Goal: Transaction & Acquisition: Purchase product/service

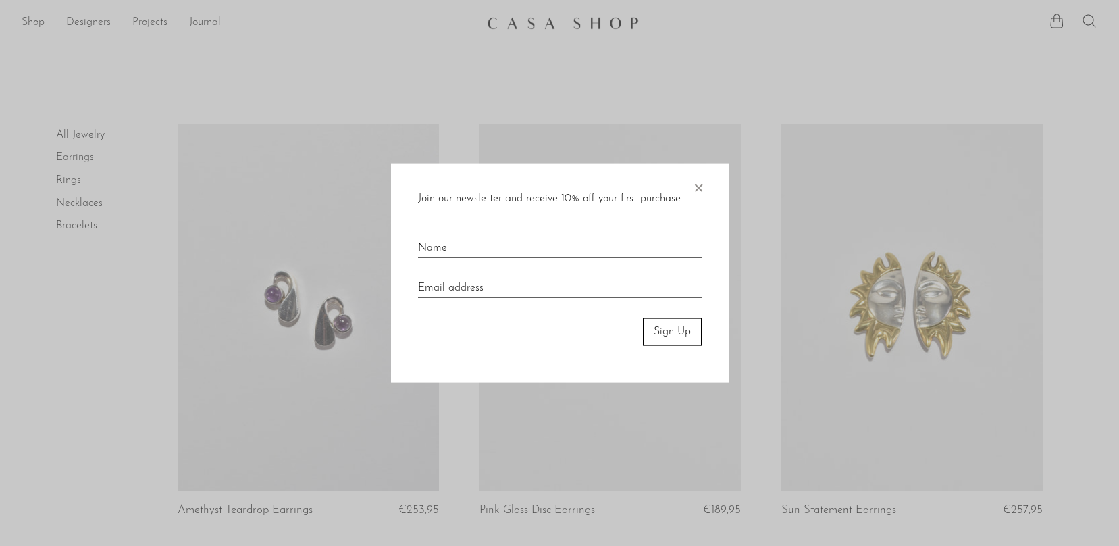
click at [698, 182] on span "×" at bounding box center [699, 184] width 14 height 43
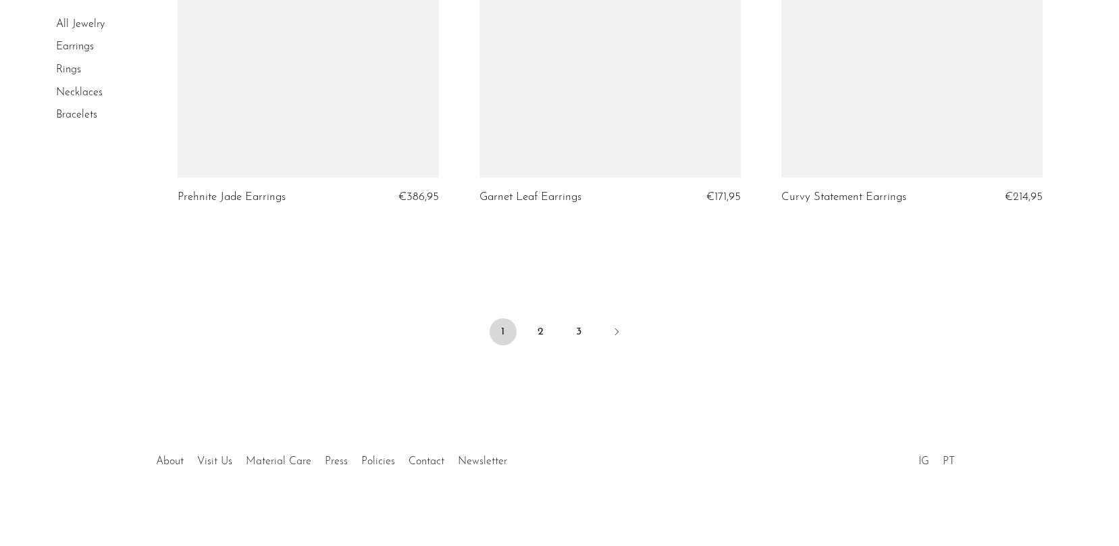
scroll to position [3299, 0]
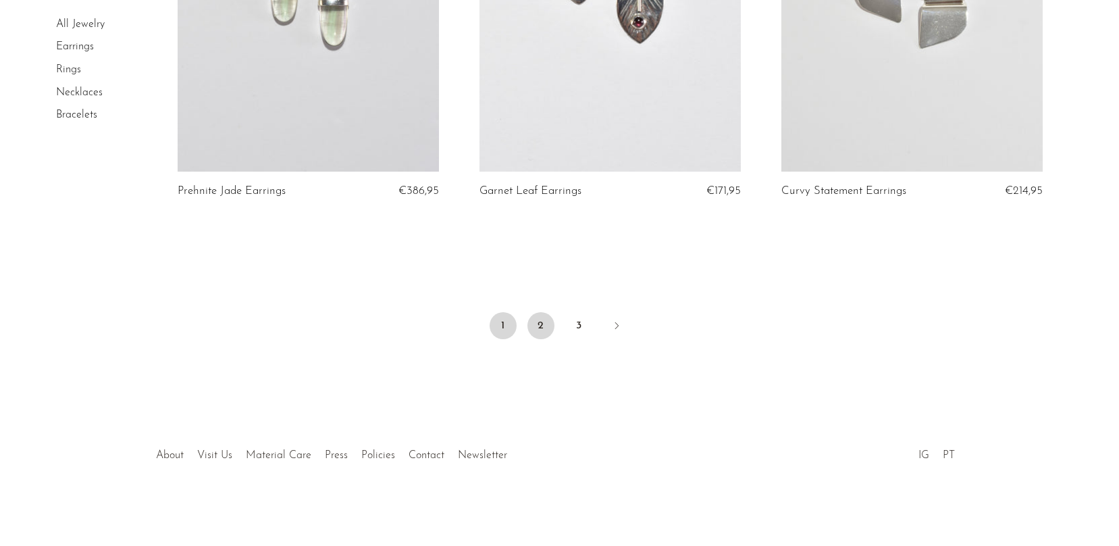
click at [542, 320] on link "2" at bounding box center [541, 325] width 27 height 27
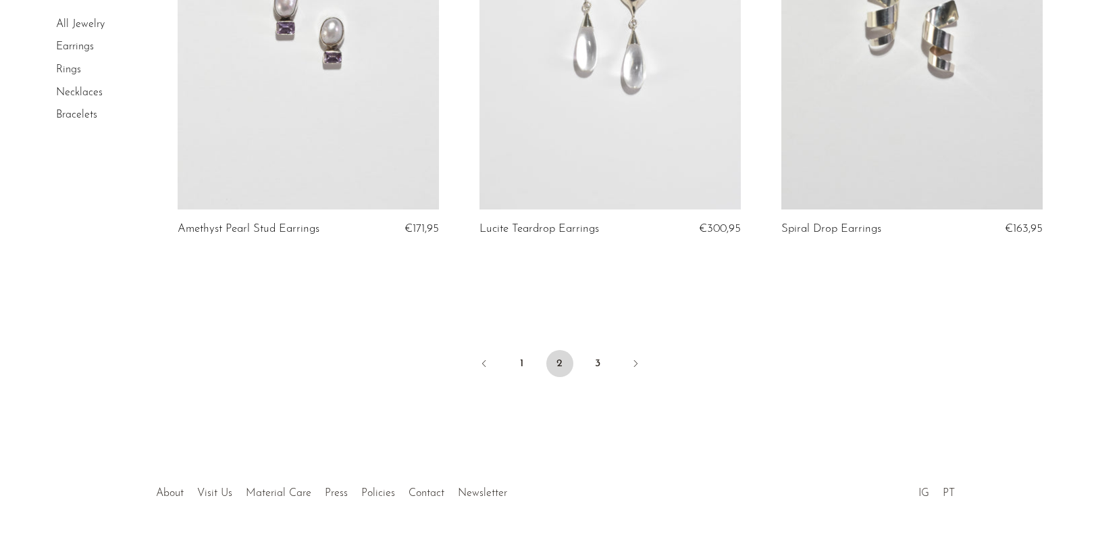
scroll to position [5015, 0]
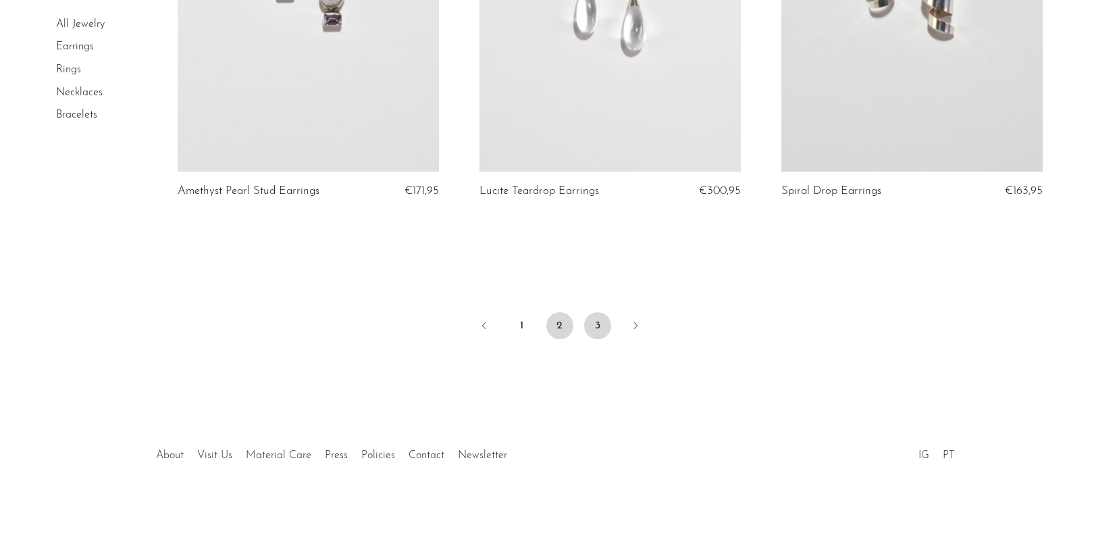
click at [600, 320] on link "3" at bounding box center [597, 325] width 27 height 27
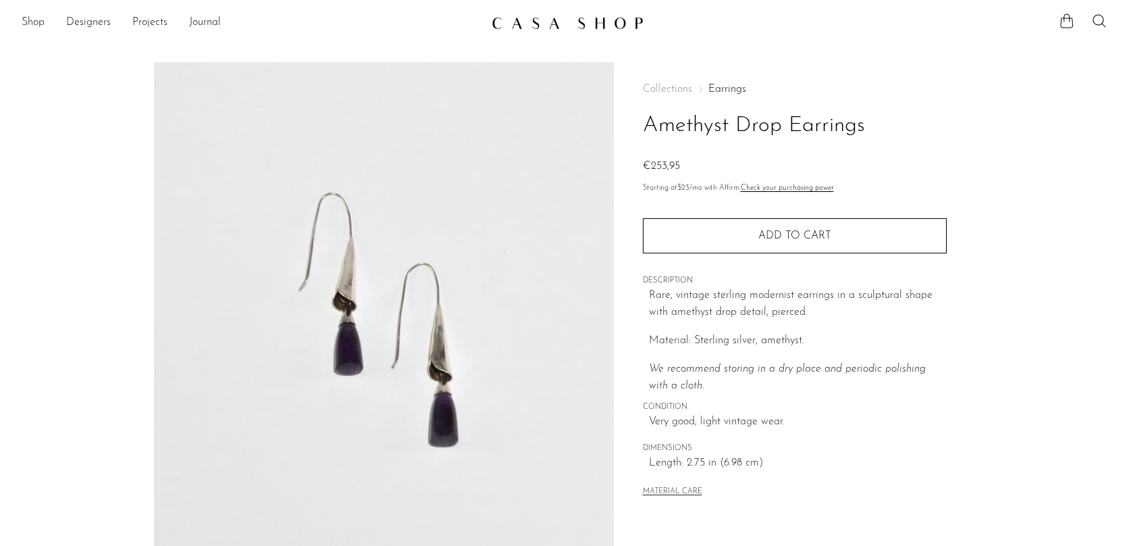
scroll to position [334, 0]
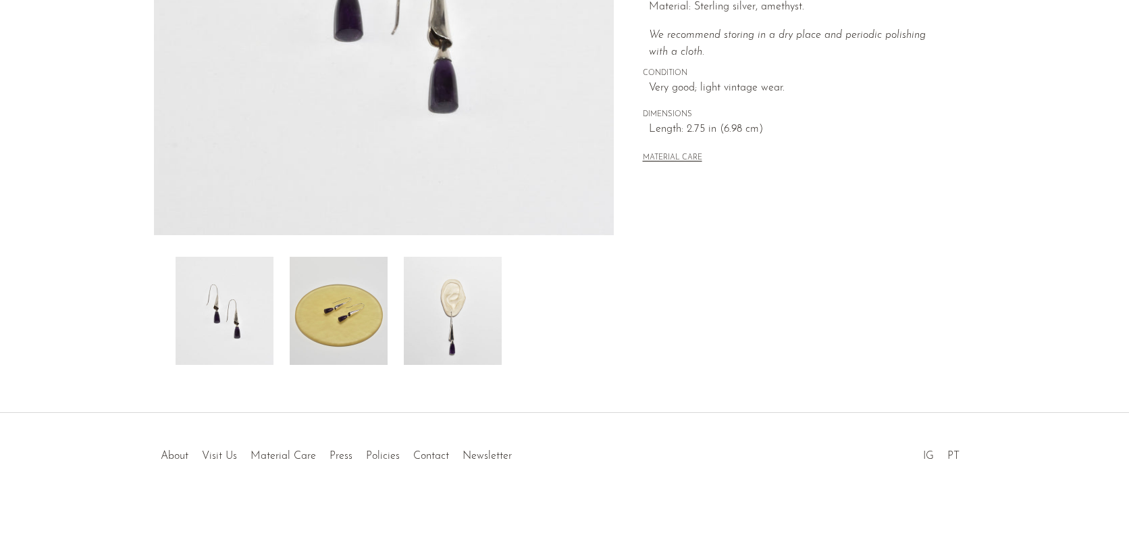
click at [370, 303] on img at bounding box center [339, 311] width 98 height 108
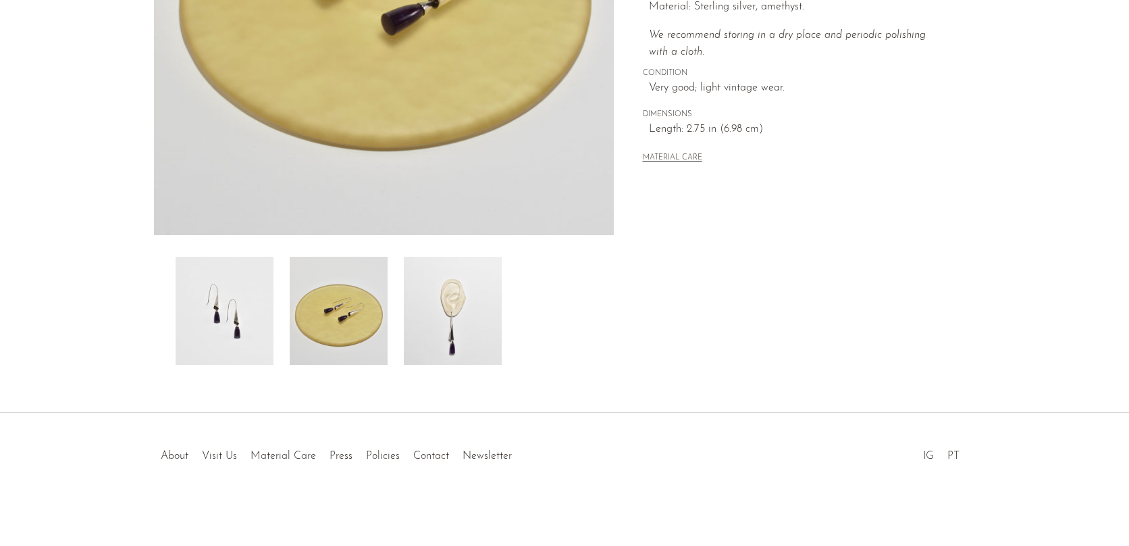
scroll to position [0, 0]
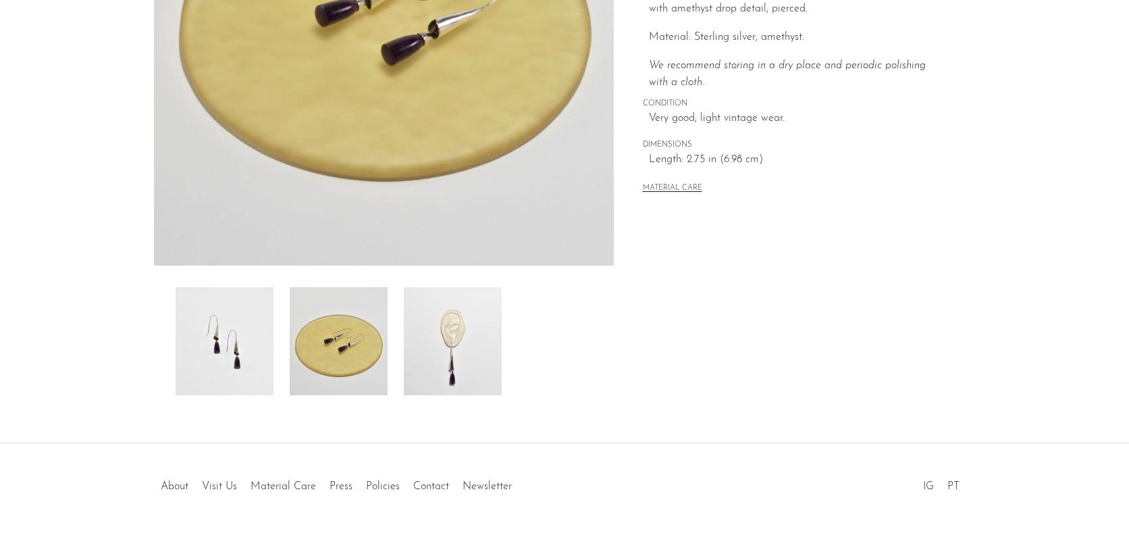
click at [424, 330] on img at bounding box center [453, 341] width 98 height 108
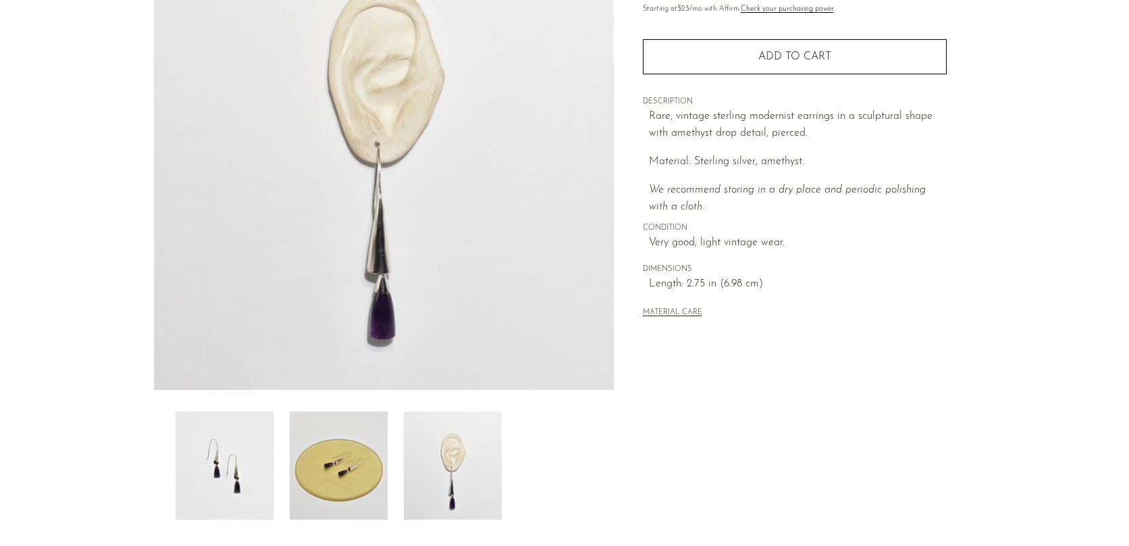
scroll to position [168, 0]
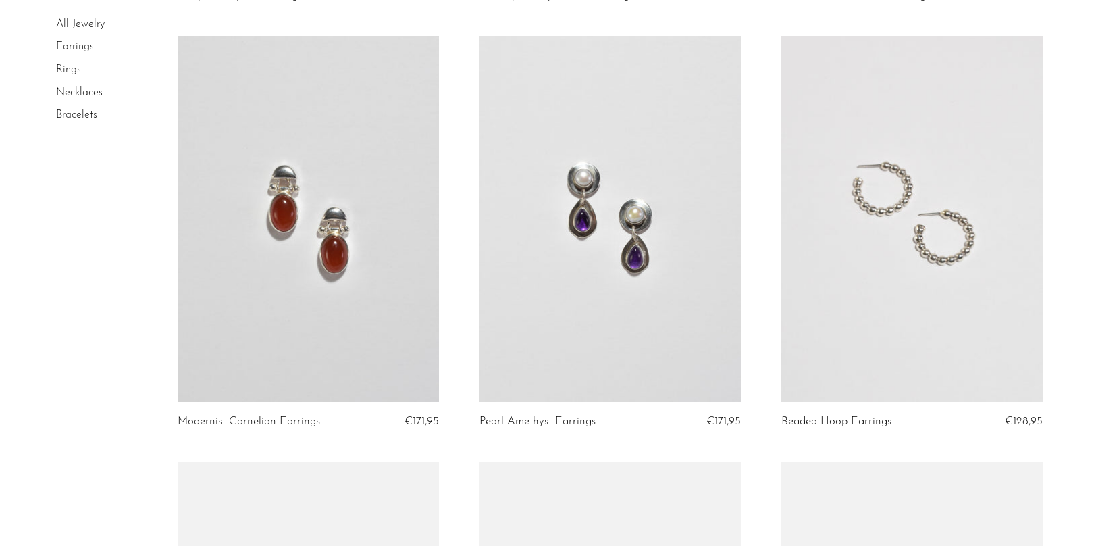
scroll to position [533, 0]
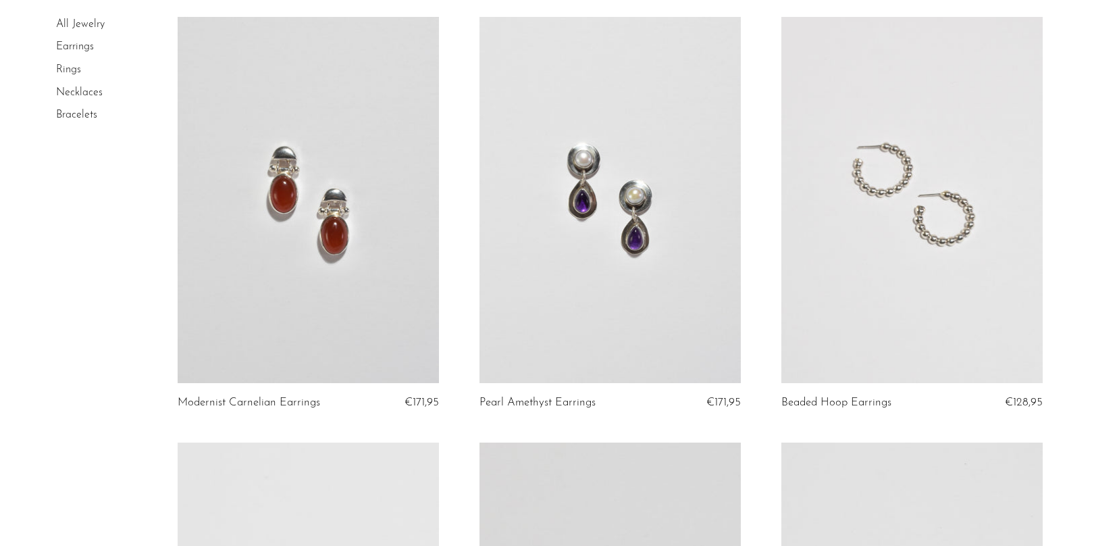
click at [295, 173] on link at bounding box center [308, 200] width 261 height 366
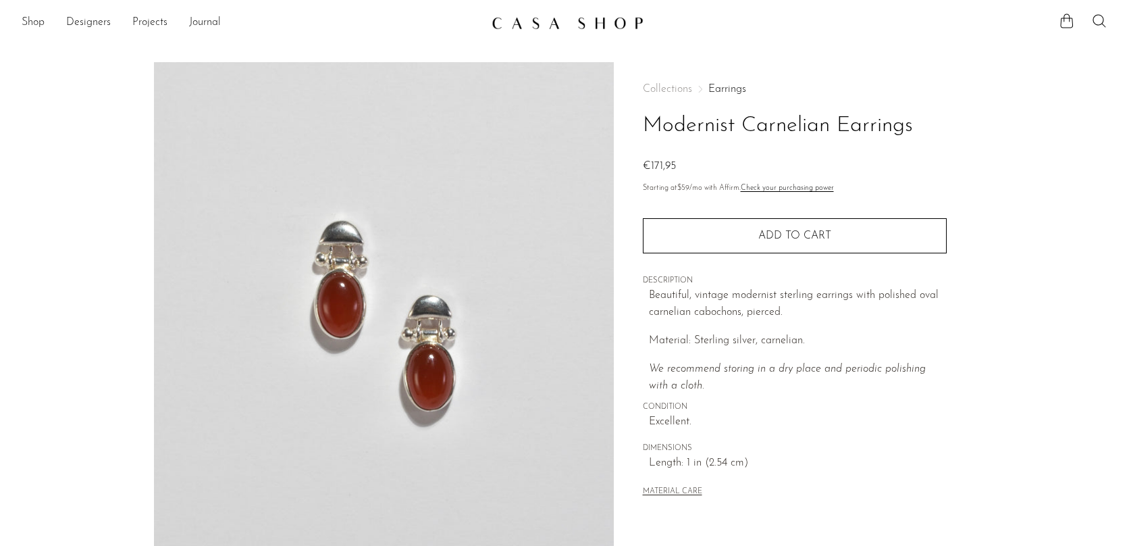
scroll to position [334, 0]
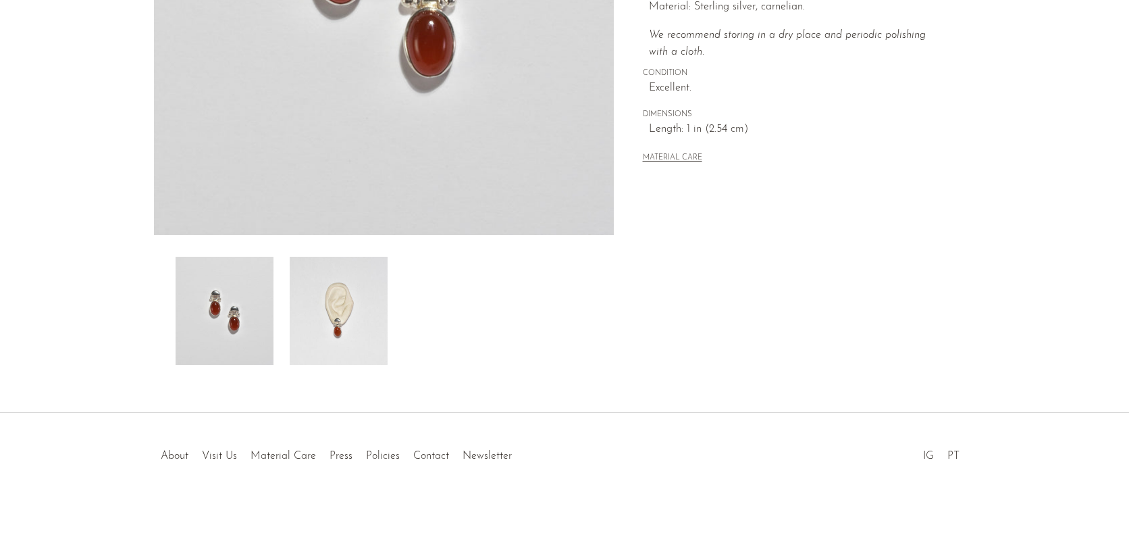
click at [347, 297] on img at bounding box center [339, 311] width 98 height 108
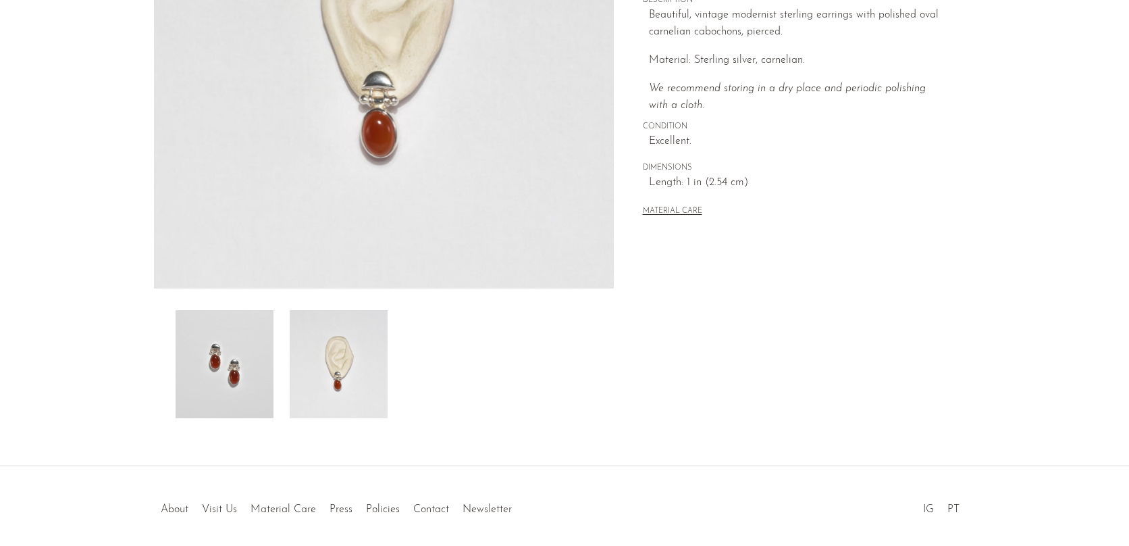
scroll to position [170, 0]
